Goal: Task Accomplishment & Management: Manage account settings

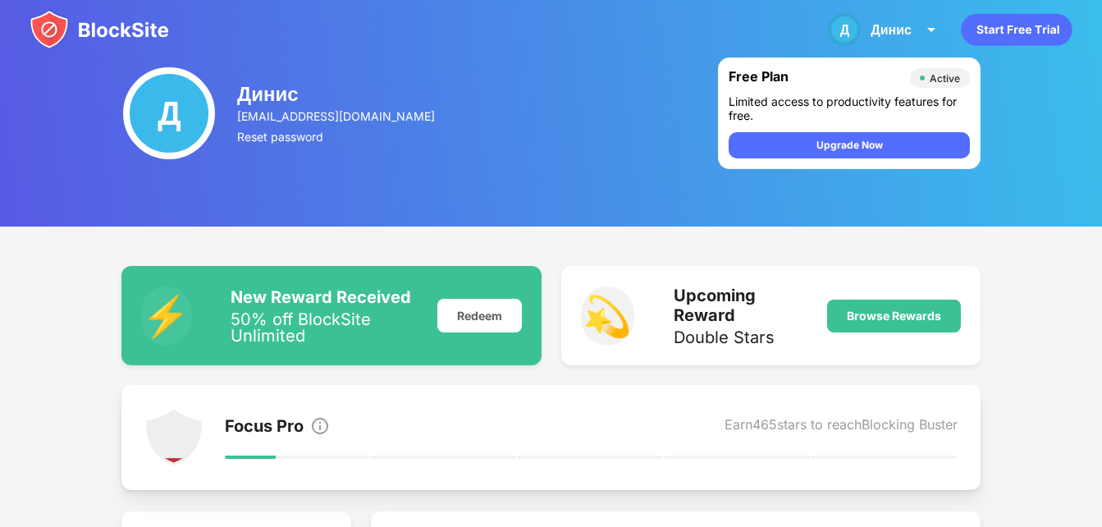
click at [133, 25] on img at bounding box center [100, 29] width 140 height 39
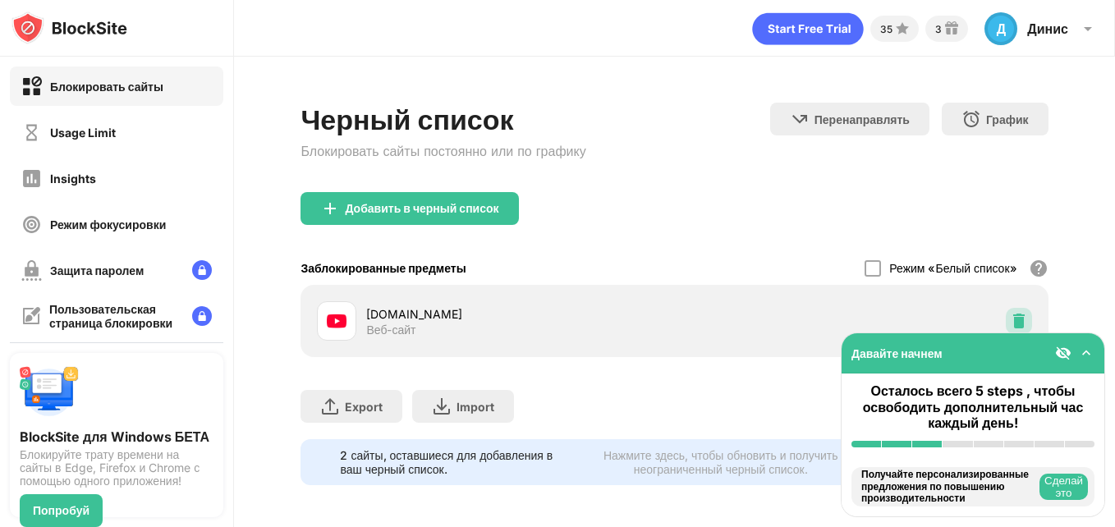
click at [1010, 314] on img at bounding box center [1018, 321] width 16 height 16
